Goal: Find specific page/section: Find specific page/section

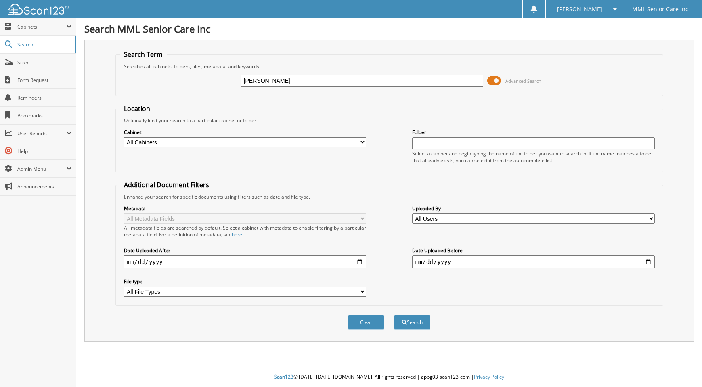
type input "[PERSON_NAME]"
click at [394, 315] on button "Search" at bounding box center [412, 322] width 36 height 15
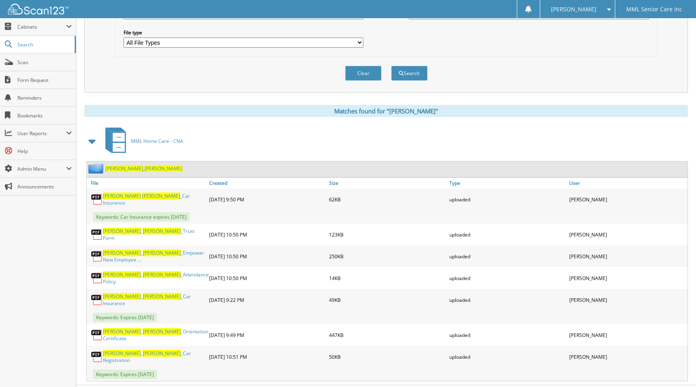
scroll to position [249, 0]
click at [144, 169] on span "[PERSON_NAME]" at bounding box center [163, 168] width 38 height 7
